Goal: Information Seeking & Learning: Learn about a topic

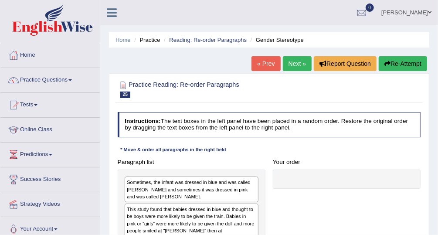
scroll to position [163, 0]
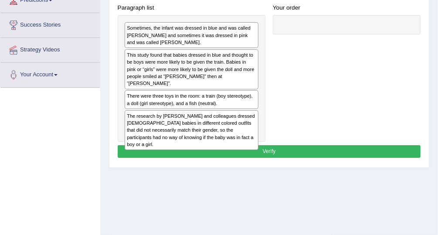
drag, startPoint x: 272, startPoint y: 103, endPoint x: 262, endPoint y: 93, distance: 14.8
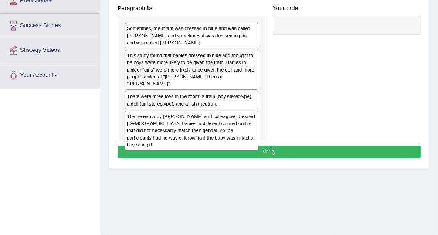
click at [192, 68] on div "This study found that babies dressed in blue and thought to be boys were more l…" at bounding box center [192, 70] width 134 height 40
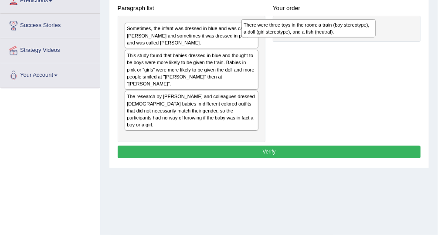
drag, startPoint x: 218, startPoint y: 92, endPoint x: 346, endPoint y: 32, distance: 141.1
click at [346, 32] on div "There were three toys in the room: a train (boy stereotype), a doll (girl stere…" at bounding box center [309, 28] width 134 height 18
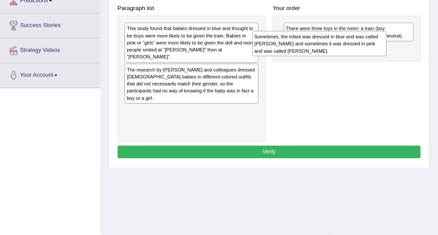
drag, startPoint x: 210, startPoint y: 39, endPoint x: 365, endPoint y: 54, distance: 156.0
click at [365, 53] on div "Sometimes, the infant was dressed in blue and was called Adam and sometimes it …" at bounding box center [320, 43] width 134 height 25
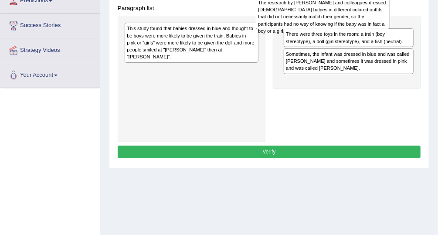
drag, startPoint x: 220, startPoint y: 72, endPoint x: 364, endPoint y: 1, distance: 160.6
click at [364, 1] on div "The research by Will and colleagues dressed 6-month-old babies in different col…" at bounding box center [323, 13] width 134 height 33
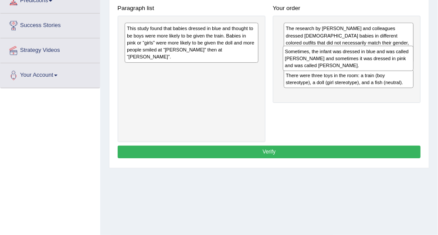
drag, startPoint x: 313, startPoint y: 88, endPoint x: 315, endPoint y: 65, distance: 22.8
click at [315, 65] on div "Sometimes, the infant was dressed in blue and was called Adam and sometimes it …" at bounding box center [348, 58] width 131 height 25
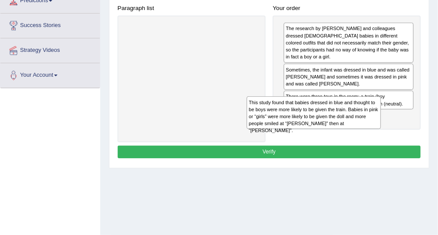
drag, startPoint x: 212, startPoint y: 35, endPoint x: 357, endPoint y: 126, distance: 171.3
click at [357, 126] on div "This study found that babies dressed in blue and thought to be boys were more l…" at bounding box center [314, 112] width 134 height 33
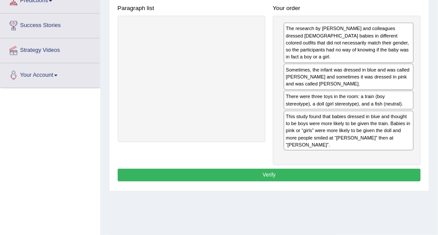
click at [324, 169] on button "Verify" at bounding box center [270, 175] width 304 height 13
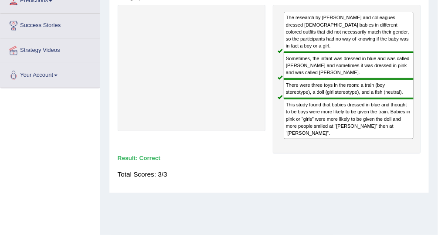
drag, startPoint x: 318, startPoint y: 31, endPoint x: 430, endPoint y: 13, distance: 112.6
click at [431, 13] on div "Home Practice Reading: Re-order Paragraphs Gender Stereotype « Prev Next » Repo…" at bounding box center [269, 64] width 338 height 436
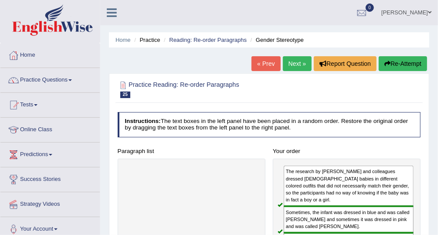
click at [304, 62] on link "Next »" at bounding box center [297, 63] width 29 height 15
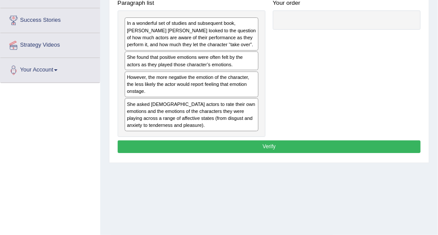
scroll to position [157, 0]
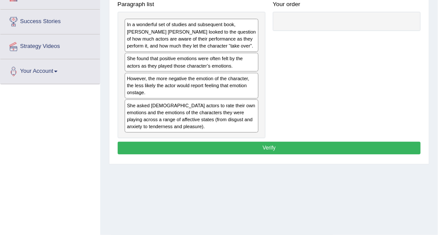
drag, startPoint x: 285, startPoint y: 91, endPoint x: 289, endPoint y: 78, distance: 14.1
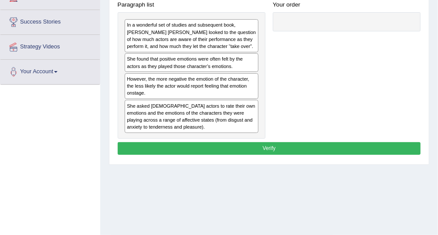
click at [187, 65] on div "She found that positive emotions were often felt by the actors as they played t…" at bounding box center [192, 62] width 134 height 19
click at [182, 113] on div "She asked [DEMOGRAPHIC_DATA] actors to rate their own emotions and the emotions…" at bounding box center [192, 116] width 134 height 33
click at [184, 89] on div "However, the more negative the emotion of the character, the less likely the ac…" at bounding box center [192, 86] width 134 height 26
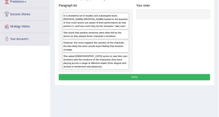
scroll to position [144, 0]
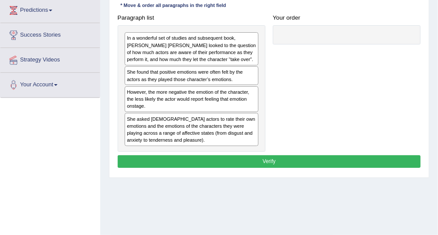
drag, startPoint x: 284, startPoint y: 69, endPoint x: 280, endPoint y: 47, distance: 22.6
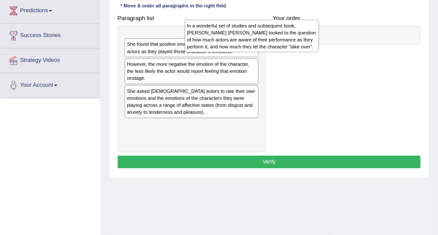
drag, startPoint x: 229, startPoint y: 44, endPoint x: 378, endPoint y: 20, distance: 150.3
click at [319, 20] on div "In a wonderful set of studies and subsequent book, Elly A. Konijn looked to the…" at bounding box center [252, 36] width 134 height 33
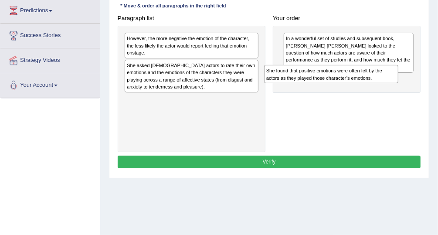
drag, startPoint x: 180, startPoint y: 39, endPoint x: 346, endPoint y: 80, distance: 171.3
click at [346, 80] on div "She found that positive emotions were often felt by the actors as they played t…" at bounding box center [331, 74] width 134 height 18
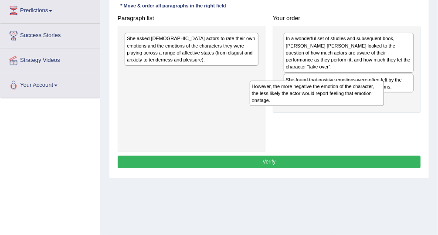
drag, startPoint x: 230, startPoint y: 42, endPoint x: 380, endPoint y: 102, distance: 160.6
click at [380, 103] on div "However, the more negative the emotion of the character, the less likely the ac…" at bounding box center [317, 93] width 134 height 25
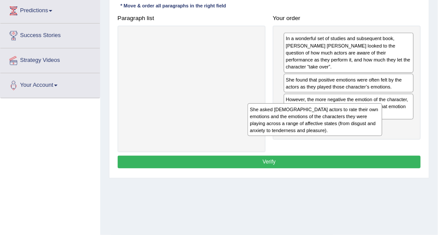
drag, startPoint x: 229, startPoint y: 74, endPoint x: 355, endPoint y: 127, distance: 136.1
click at [354, 129] on div "She asked Dutch actors to rate their own emotions and the emotions of the chara…" at bounding box center [315, 119] width 134 height 33
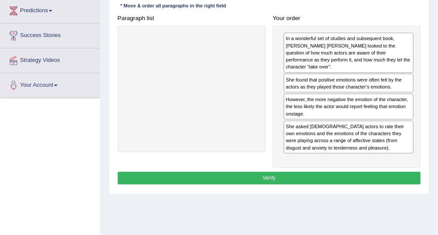
click at [259, 172] on button "Verify" at bounding box center [270, 178] width 304 height 13
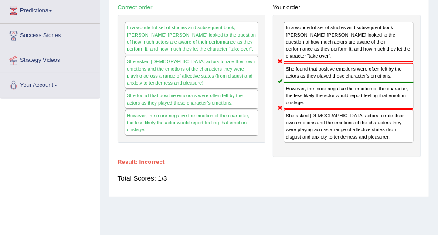
drag, startPoint x: 310, startPoint y: 32, endPoint x: 371, endPoint y: 37, distance: 61.7
click at [357, 40] on div "In a wonderful set of studies and subsequent book, Elly A. Konijn looked to the…" at bounding box center [349, 42] width 130 height 41
drag, startPoint x: 305, startPoint y: 45, endPoint x: 340, endPoint y: 43, distance: 35.9
click at [340, 43] on div "In a wonderful set of studies and subsequent book, Elly A. Konijn looked to the…" at bounding box center [349, 42] width 130 height 41
click at [303, 126] on div "She asked Dutch actors to rate their own emotions and the emotions of the chara…" at bounding box center [349, 126] width 130 height 33
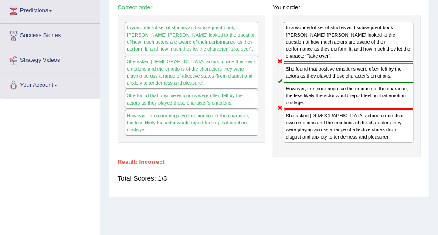
click at [299, 46] on div "In a wonderful set of studies and subsequent book, Elly A. Konijn looked to the…" at bounding box center [349, 42] width 130 height 41
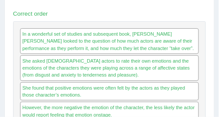
scroll to position [144, 0]
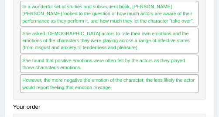
drag, startPoint x: 101, startPoint y: 45, endPoint x: 104, endPoint y: 74, distance: 29.0
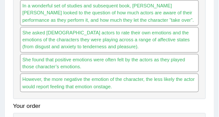
drag, startPoint x: 105, startPoint y: 70, endPoint x: 103, endPoint y: 62, distance: 8.4
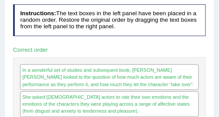
drag, startPoint x: 101, startPoint y: 42, endPoint x: 104, endPoint y: 68, distance: 26.4
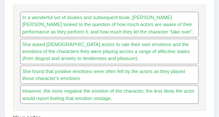
scroll to position [161, 0]
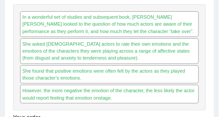
click at [51, 83] on div "In a wonderful set of studies and subsequent book, Elly A. Konijn looked to the…" at bounding box center [109, 57] width 193 height 107
drag, startPoint x: 41, startPoint y: 77, endPoint x: 42, endPoint y: 71, distance: 6.4
click at [42, 71] on div "In a wonderful set of studies and subsequent book, Elly A. Konijn looked to the…" at bounding box center [109, 57] width 193 height 107
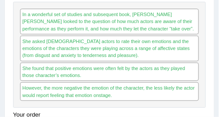
drag, startPoint x: 45, startPoint y: 63, endPoint x: 45, endPoint y: 75, distance: 12.2
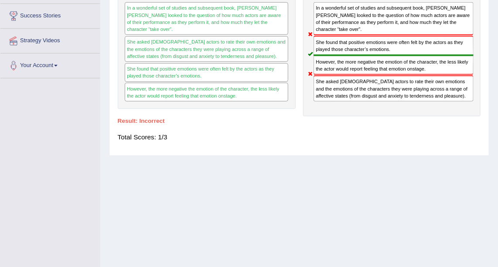
scroll to position [0, 0]
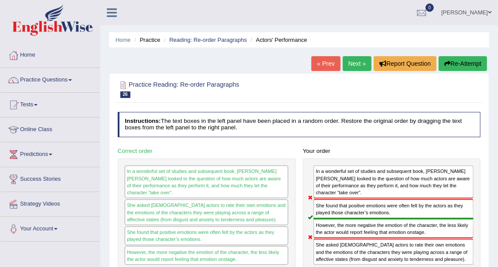
click at [362, 63] on link "Next »" at bounding box center [357, 63] width 29 height 15
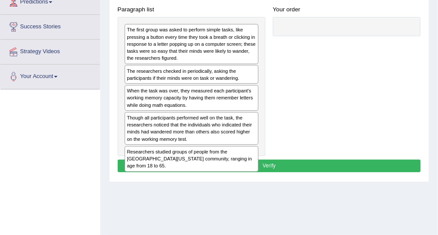
scroll to position [144, 0]
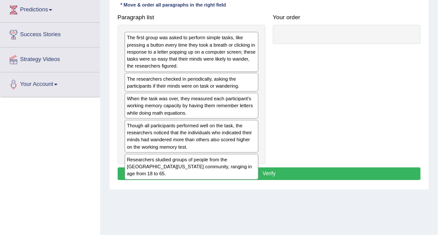
drag, startPoint x: 256, startPoint y: 147, endPoint x: 258, endPoint y: 122, distance: 25.4
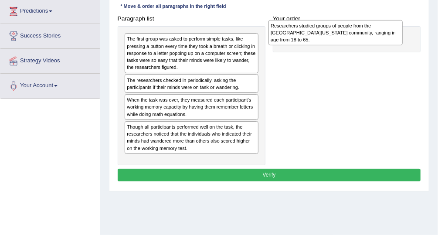
drag, startPoint x: 323, startPoint y: 71, endPoint x: 344, endPoint y: 35, distance: 40.9
click at [344, 32] on div "Researchers studied groups of people from the University of Wisconsin-Madison c…" at bounding box center [336, 32] width 134 height 25
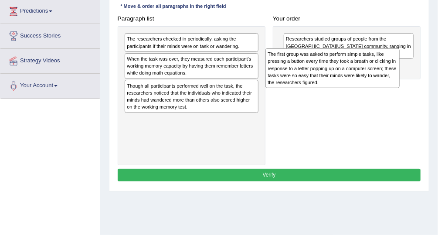
drag, startPoint x: 215, startPoint y: 50, endPoint x: 383, endPoint y: 72, distance: 169.8
click at [383, 72] on div "The first group was asked to perform simple tasks, like pressing a button every…" at bounding box center [333, 68] width 134 height 40
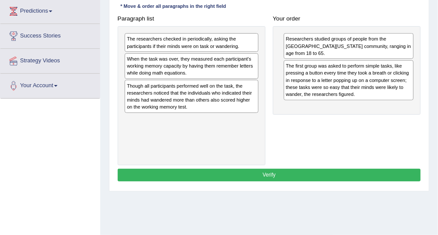
drag, startPoint x: 328, startPoint y: 118, endPoint x: 353, endPoint y: 118, distance: 25.3
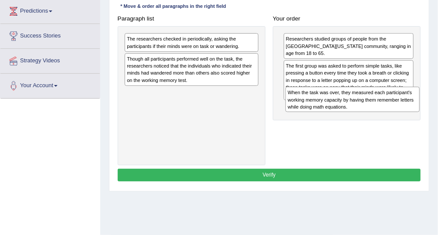
drag, startPoint x: 217, startPoint y: 72, endPoint x: 383, endPoint y: 102, distance: 168.0
click at [383, 102] on div "When the task was over, they measured each participant's working memory capacit…" at bounding box center [353, 99] width 134 height 25
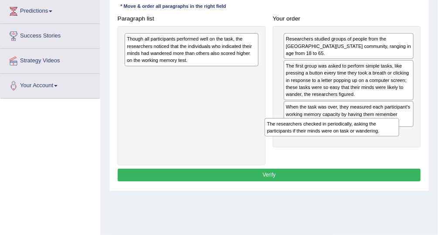
drag, startPoint x: 197, startPoint y: 41, endPoint x: 364, endPoint y: 145, distance: 197.0
click at [364, 145] on div "Paragraph list The researchers checked in periodically, asking the participants…" at bounding box center [269, 88] width 311 height 153
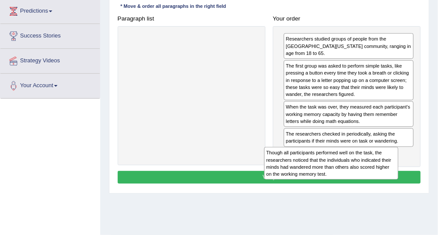
drag, startPoint x: 199, startPoint y: 48, endPoint x: 372, endPoint y: 173, distance: 213.6
click at [367, 177] on div "Instructions: The text boxes in the left panel have been placed in a random ord…" at bounding box center [269, 77] width 307 height 225
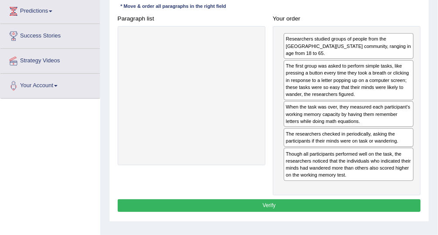
click at [310, 204] on button "Verify" at bounding box center [270, 205] width 304 height 13
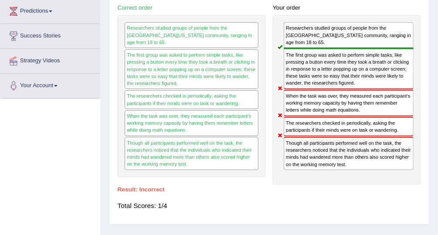
drag, startPoint x: 325, startPoint y: 33, endPoint x: 328, endPoint y: 67, distance: 33.8
click at [328, 67] on div "Researchers studied groups of people from the University of Wisconsin-Madison c…" at bounding box center [347, 100] width 148 height 170
click at [324, 158] on div "Though all participants performed well on the task, the researchers noticed tha…" at bounding box center [349, 153] width 130 height 33
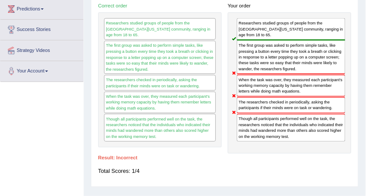
scroll to position [144, 0]
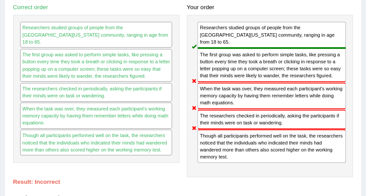
drag, startPoint x: 190, startPoint y: 72, endPoint x: 171, endPoint y: 68, distance: 19.3
click at [31, 83] on div "The researchers checked in periodically, asking the participants if their minds…" at bounding box center [96, 92] width 152 height 19
click at [54, 83] on div "The researchers checked in periodically, asking the participants if their minds…" at bounding box center [96, 92] width 152 height 19
click at [66, 64] on div "The first group was asked to perform simple tasks, like pressing a button every…" at bounding box center [96, 65] width 152 height 33
drag, startPoint x: 72, startPoint y: 110, endPoint x: 69, endPoint y: 55, distance: 55.5
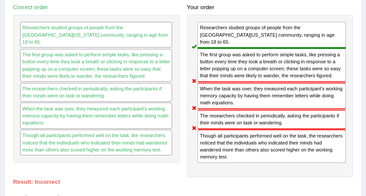
click at [69, 56] on div "Researchers studied groups of people from the University of Wisconsin-Madison c…" at bounding box center [96, 89] width 166 height 148
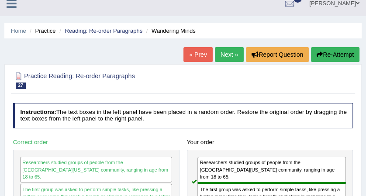
scroll to position [0, 0]
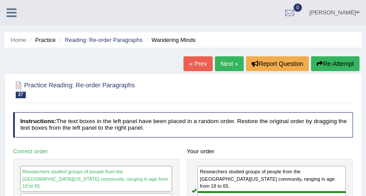
click at [225, 64] on link "Next »" at bounding box center [229, 63] width 29 height 15
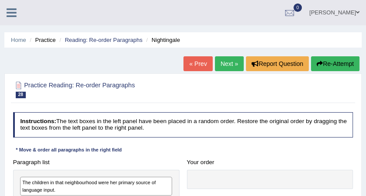
scroll to position [136, 0]
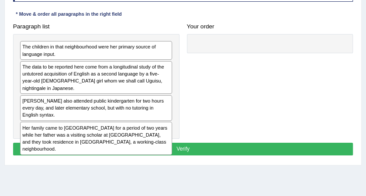
click at [134, 122] on div "Her family came to the United States for a period of two years while her father…" at bounding box center [96, 138] width 152 height 33
click at [130, 99] on div "Uguisu also attended public kindergarten for two hours every day, and later ele…" at bounding box center [96, 108] width 152 height 26
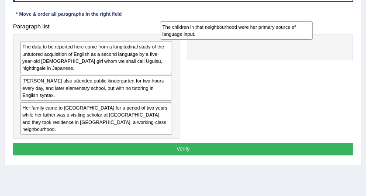
drag, startPoint x: 82, startPoint y: 50, endPoint x: 230, endPoint y: 39, distance: 148.3
click at [239, 32] on div "The children in that neighbourhood were her primary source of language input." at bounding box center [236, 30] width 153 height 18
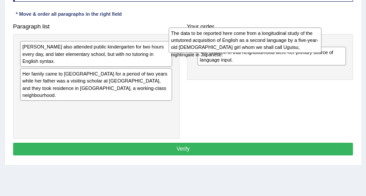
drag, startPoint x: 147, startPoint y: 58, endPoint x: 324, endPoint y: 45, distance: 177.1
click at [324, 45] on div "Paragraph list The data to be reported here come from a longitudinal study of t…" at bounding box center [182, 79] width 347 height 119
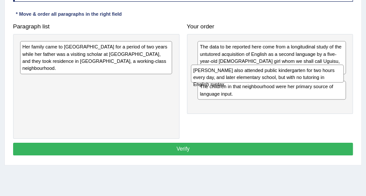
drag, startPoint x: 123, startPoint y: 53, endPoint x: 326, endPoint y: 84, distance: 204.9
click at [326, 84] on div "Paragraph list Uguisu also attended public kindergarten for two hours every day…" at bounding box center [182, 79] width 347 height 119
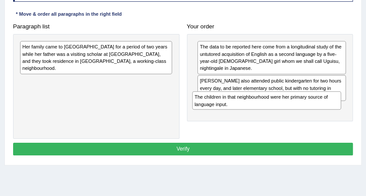
click at [287, 112] on div "Paragraph list Her family came to the United States for a period of two years w…" at bounding box center [182, 79] width 347 height 119
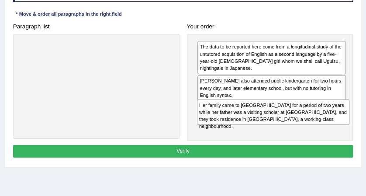
drag, startPoint x: 112, startPoint y: 51, endPoint x: 326, endPoint y: 135, distance: 229.6
click at [326, 135] on div "Paragraph list Her family came to the United States for a period of two years w…" at bounding box center [182, 80] width 347 height 121
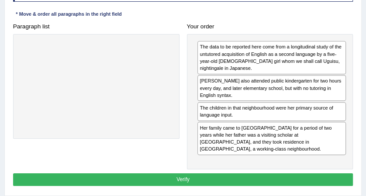
click at [244, 155] on div "Instructions: The text boxes in the left panel have been placed in a random ord…" at bounding box center [182, 82] width 343 height 219
click at [244, 173] on button "Verify" at bounding box center [183, 179] width 340 height 13
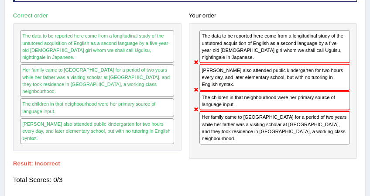
drag, startPoint x: 173, startPoint y: 103, endPoint x: 0, endPoint y: 40, distance: 184.0
click at [20, 87] on div "Paragraph list Correct order The data to be reported here come from a longitudi…" at bounding box center [185, 84] width 352 height 150
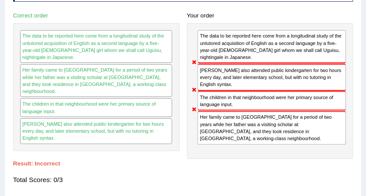
drag, startPoint x: 70, startPoint y: 61, endPoint x: 209, endPoint y: 121, distance: 151.5
click at [209, 121] on div "Practice Reading: Re-order Paragraphs 28 Nightingale Instructions: The text box…" at bounding box center [182, 68] width 357 height 261
click at [227, 48] on div "The data to be reported here come from a longitudinal study of the untutored ac…" at bounding box center [271, 46] width 148 height 33
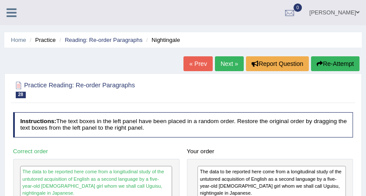
click at [227, 68] on link "Next »" at bounding box center [229, 63] width 29 height 15
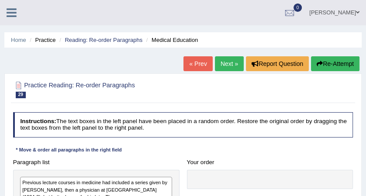
scroll to position [136, 0]
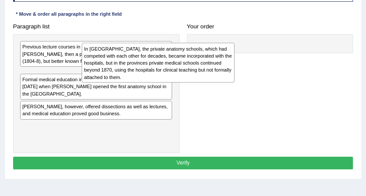
drag, startPoint x: 143, startPoint y: 101, endPoint x: 296, endPoint y: 25, distance: 171.3
click at [234, 43] on div "In [GEOGRAPHIC_DATA], the private anatomy schools, which had competed with each…" at bounding box center [158, 63] width 153 height 40
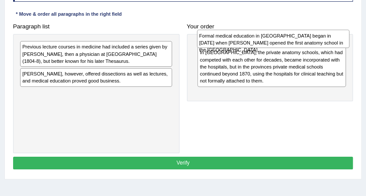
drag, startPoint x: 132, startPoint y: 75, endPoint x: 341, endPoint y: 40, distance: 211.6
click at [341, 40] on div "Formal medical education in [GEOGRAPHIC_DATA] began in [DATE] when [PERSON_NAME…" at bounding box center [273, 39] width 153 height 18
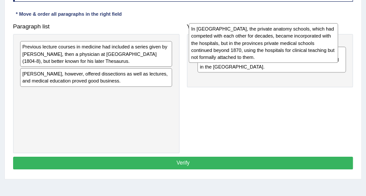
drag, startPoint x: 278, startPoint y: 93, endPoint x: 274, endPoint y: 43, distance: 49.9
click at [274, 43] on div "In [GEOGRAPHIC_DATA], the private anatomy schools, which had competed with each…" at bounding box center [262, 43] width 149 height 40
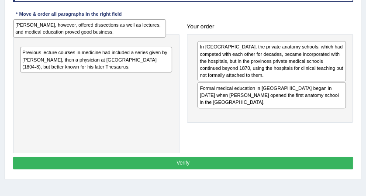
drag, startPoint x: 125, startPoint y: 82, endPoint x: 119, endPoint y: 32, distance: 50.5
click at [119, 33] on div "[PERSON_NAME], however, offered dissections as well as lectures, and medical ed…" at bounding box center [89, 28] width 153 height 18
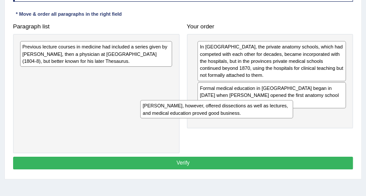
drag, startPoint x: 146, startPoint y: 55, endPoint x: 269, endPoint y: 123, distance: 140.8
click at [271, 123] on div "Paragraph list [PERSON_NAME], however, offered dissections as well as lectures,…" at bounding box center [182, 86] width 347 height 133
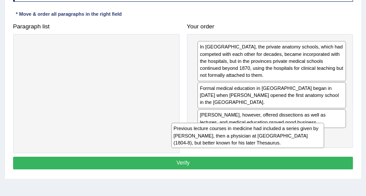
drag, startPoint x: 130, startPoint y: 51, endPoint x: 311, endPoint y: 150, distance: 206.2
click at [311, 150] on div "Paragraph list Previous lecture courses in medicine had included a series given…" at bounding box center [182, 86] width 347 height 133
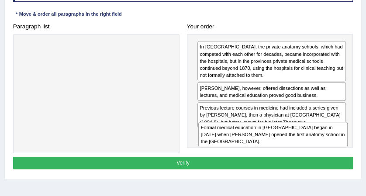
drag, startPoint x: 317, startPoint y: 90, endPoint x: 321, endPoint y: 148, distance: 57.7
click at [321, 148] on div "Paragraph list Correct order Formal medical education in [GEOGRAPHIC_DATA] bega…" at bounding box center [182, 86] width 347 height 133
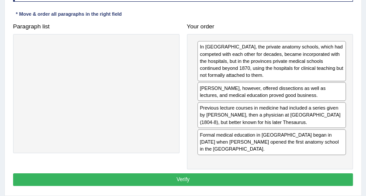
click at [260, 176] on button "Verify" at bounding box center [183, 179] width 340 height 13
